Goal: Book appointment/travel/reservation

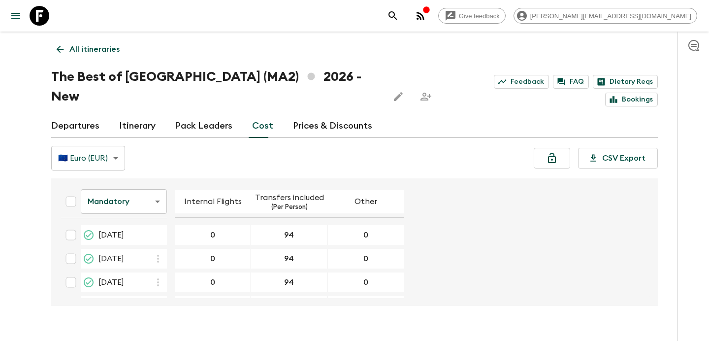
click at [96, 49] on p "All itineraries" at bounding box center [94, 49] width 50 height 12
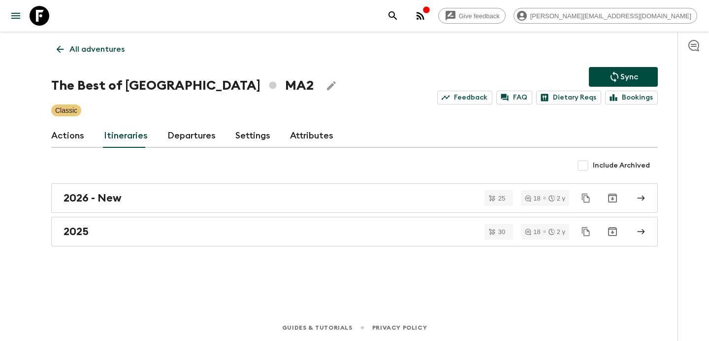
click at [96, 49] on p "All adventures" at bounding box center [96, 49] width 55 height 12
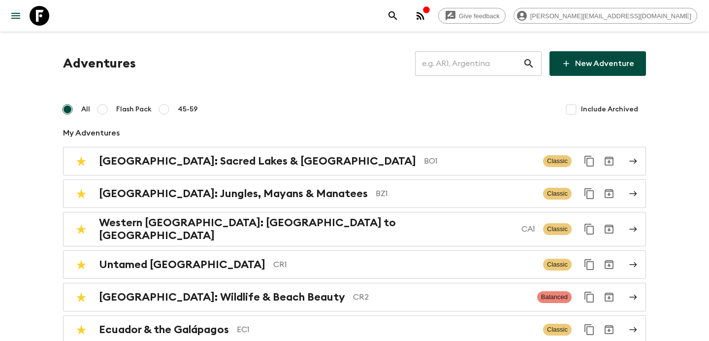
click at [468, 60] on input "text" at bounding box center [469, 64] width 108 height 28
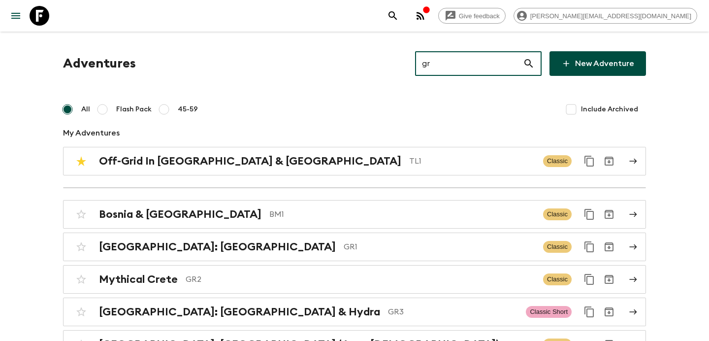
type input "gr1"
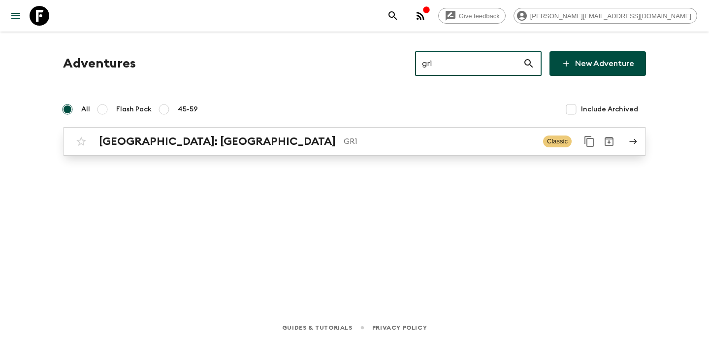
click at [346, 137] on p "GR1" at bounding box center [440, 141] width 192 height 12
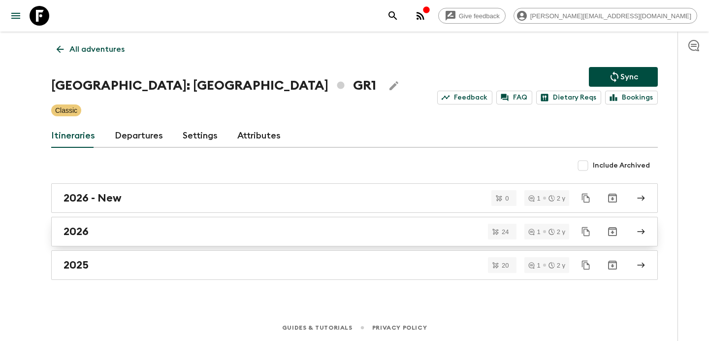
click at [259, 225] on div "2026" at bounding box center [345, 231] width 563 height 13
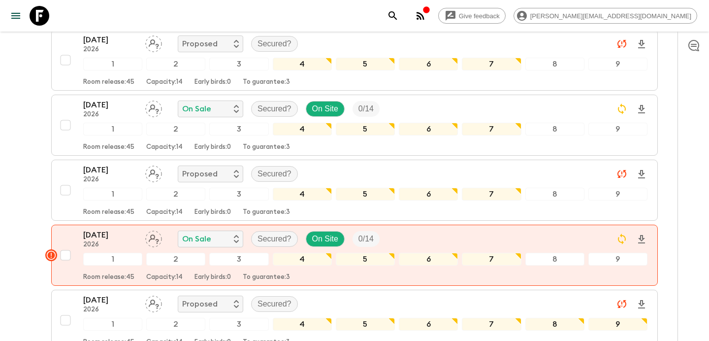
scroll to position [1028, 0]
